Goal: Task Accomplishment & Management: Complete application form

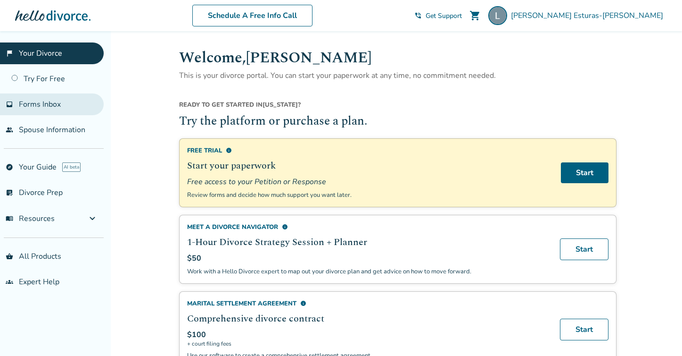
click at [48, 109] on span "Forms Inbox" at bounding box center [40, 104] width 42 height 10
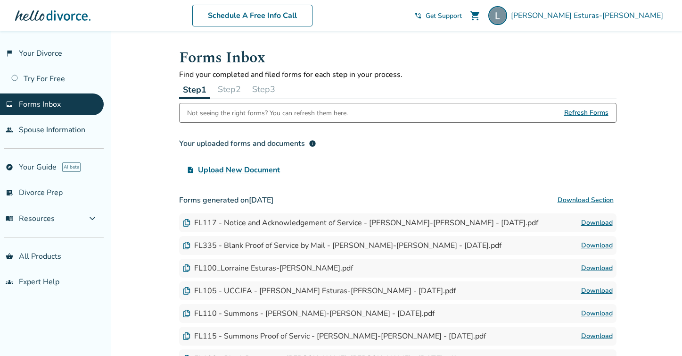
click at [595, 114] on span "Refresh Forms" at bounding box center [586, 112] width 44 height 19
click at [582, 113] on span "Refresh Forms" at bounding box center [586, 112] width 44 height 19
click at [589, 223] on link "Download" at bounding box center [597, 222] width 32 height 11
click at [599, 244] on link "Download" at bounding box center [597, 245] width 32 height 11
click at [592, 267] on link "Download" at bounding box center [597, 267] width 32 height 11
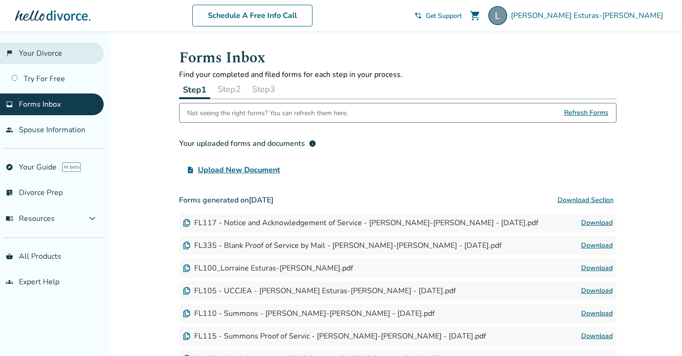
click at [45, 54] on link "flag_2 Your Divorce" at bounding box center [52, 53] width 104 height 22
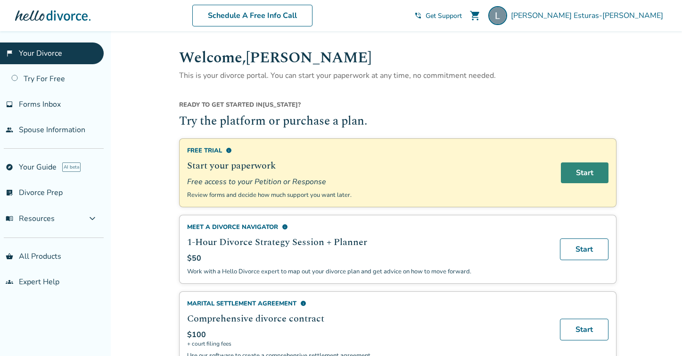
click at [579, 170] on link "Start" at bounding box center [585, 172] width 48 height 21
click at [46, 104] on span "Forms Inbox" at bounding box center [40, 104] width 42 height 10
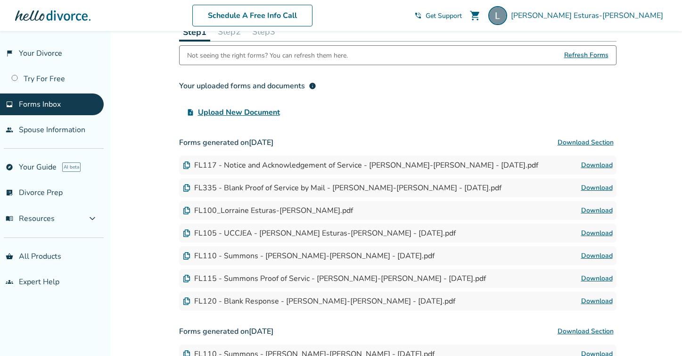
scroll to position [56, 0]
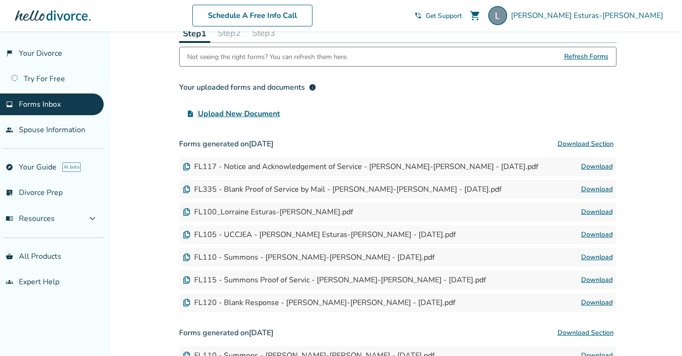
click at [238, 36] on button "Step 2" at bounding box center [229, 33] width 31 height 19
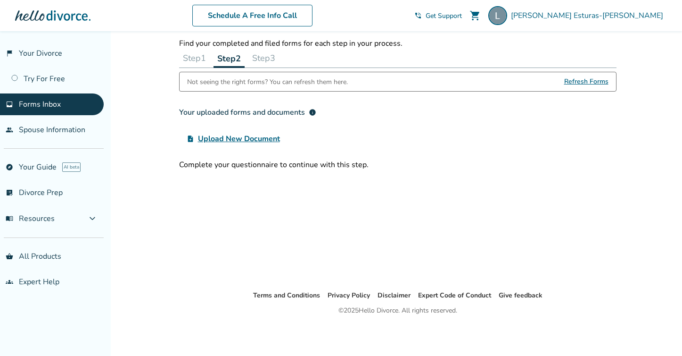
scroll to position [31, 0]
click at [203, 58] on button "Step 1" at bounding box center [194, 58] width 31 height 19
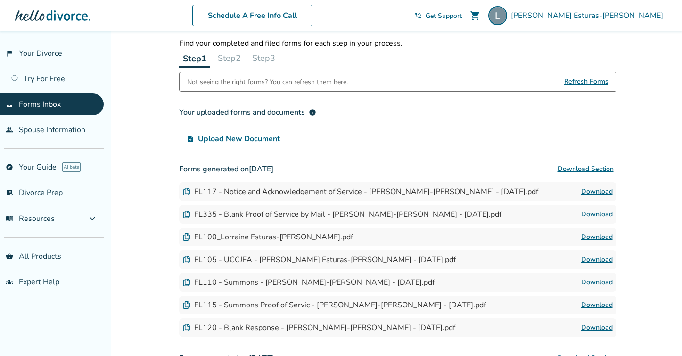
click at [223, 138] on span "Upload New Document" at bounding box center [239, 138] width 82 height 11
click at [0, 0] on input "upload_file Upload New Document" at bounding box center [0, 0] width 0 height 0
click at [594, 81] on span "Refresh Forms" at bounding box center [586, 81] width 44 height 19
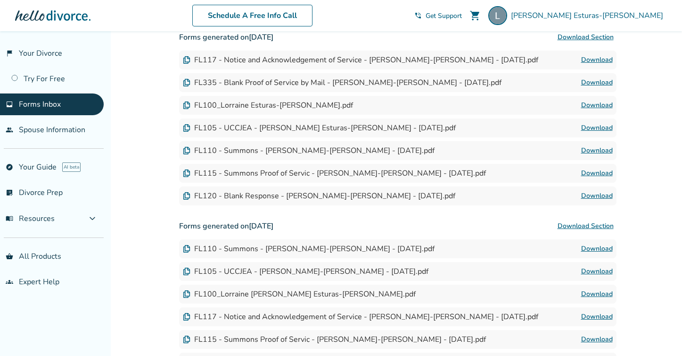
scroll to position [161, 0]
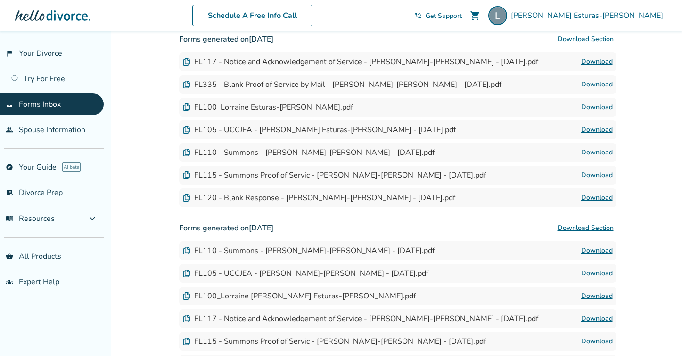
click at [601, 197] on link "Download" at bounding box center [597, 197] width 32 height 11
click at [653, 121] on div "Added to cart Forms Inbox Find your completed and filed forms for each step in …" at bounding box center [341, 173] width 682 height 606
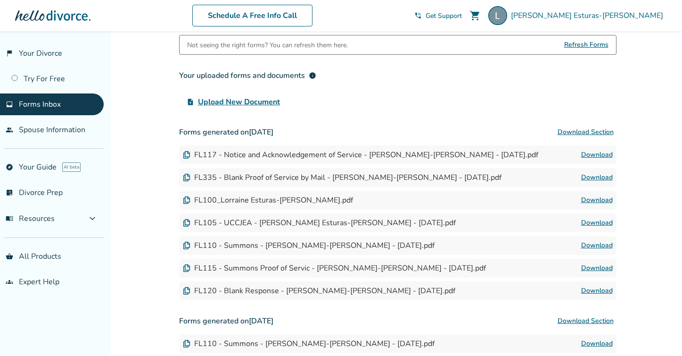
scroll to position [47, 0]
